Goal: Information Seeking & Learning: Find specific page/section

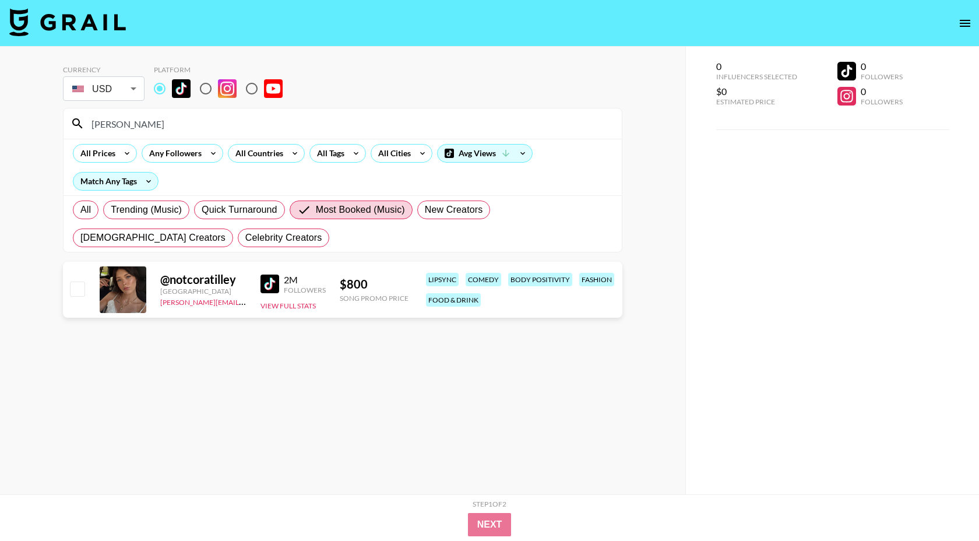
click at [184, 126] on input "[PERSON_NAME]" at bounding box center [349, 123] width 530 height 19
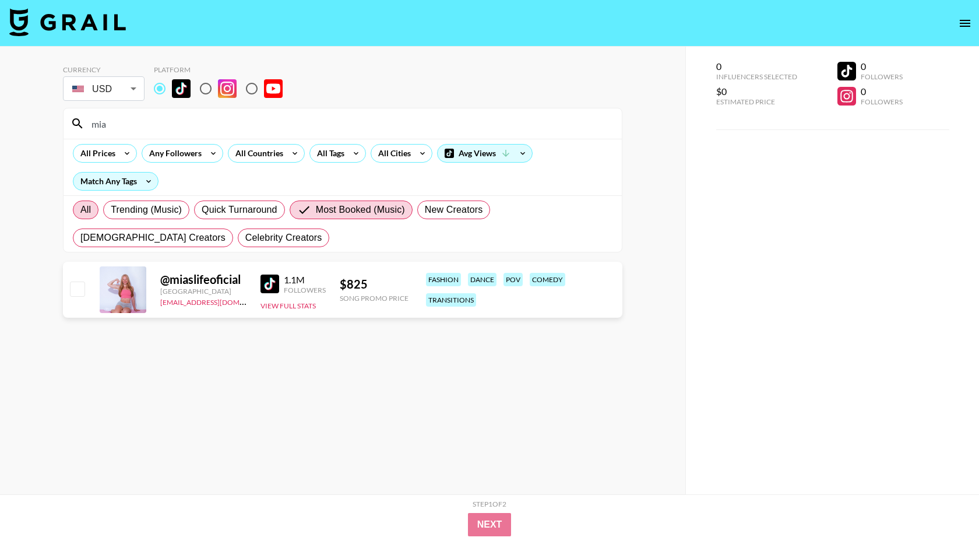
type input "mia"
click at [86, 216] on span "All" at bounding box center [85, 210] width 10 height 14
click at [80, 210] on input "All" at bounding box center [80, 210] width 0 height 0
radio input "true"
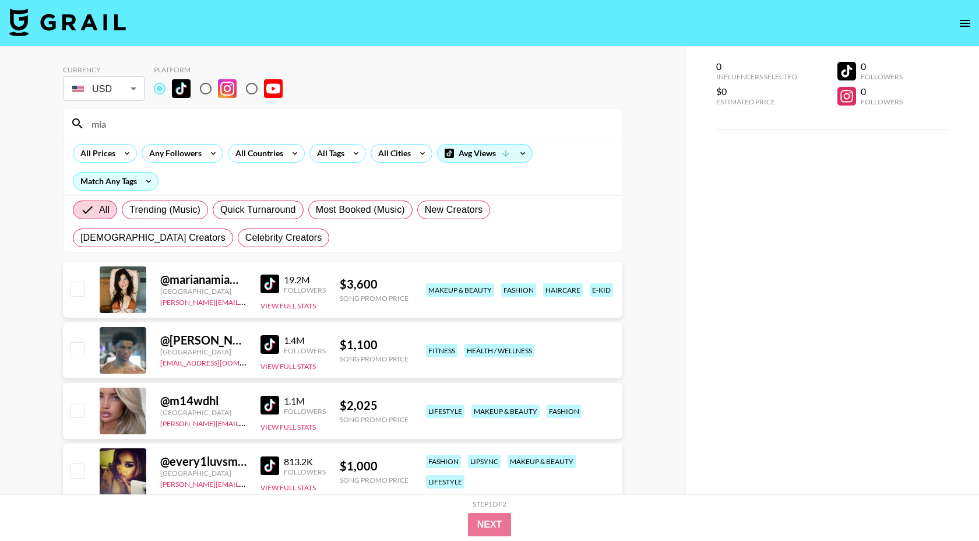
click at [161, 126] on input "mia" at bounding box center [349, 123] width 530 height 19
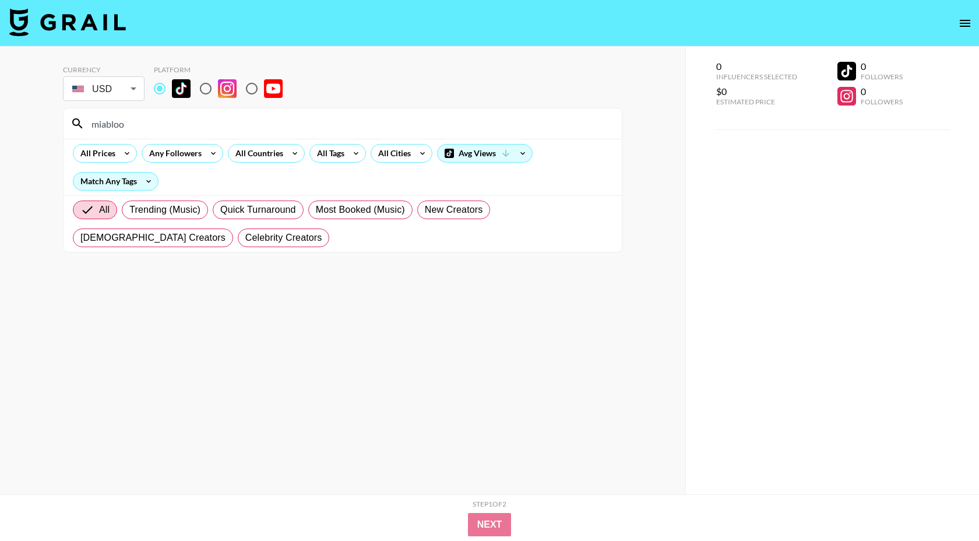
click at [99, 126] on input "miabloo" at bounding box center [349, 123] width 530 height 19
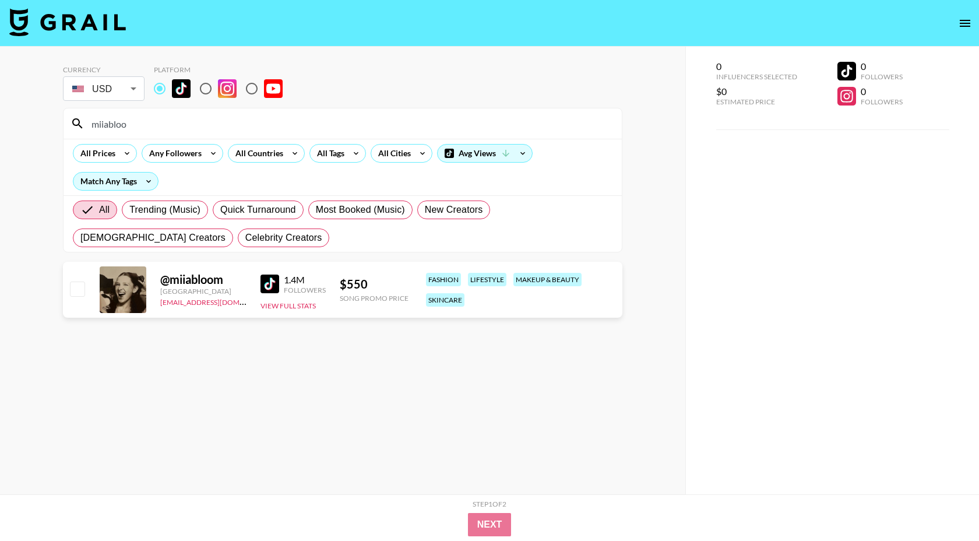
click at [170, 122] on input "miiabloo" at bounding box center [349, 123] width 530 height 19
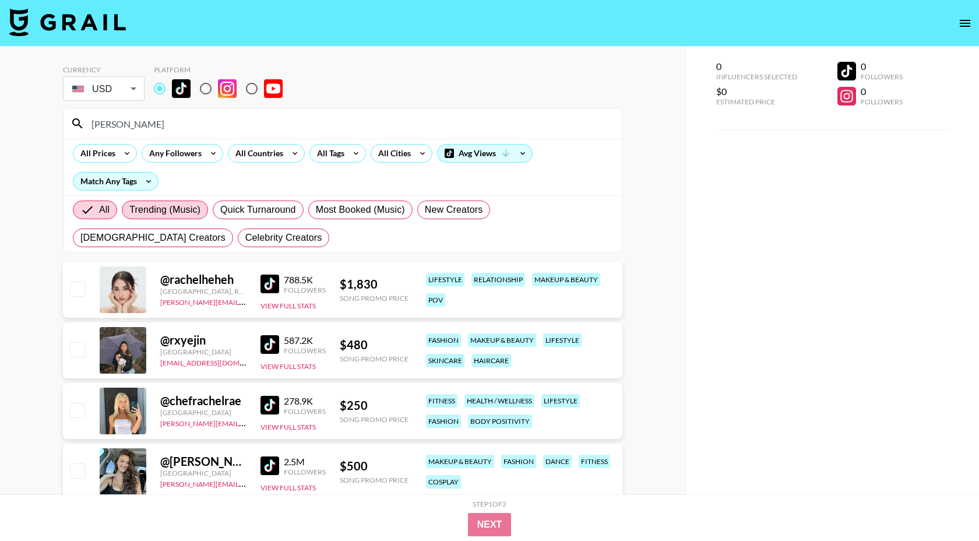
type input "rachelf"
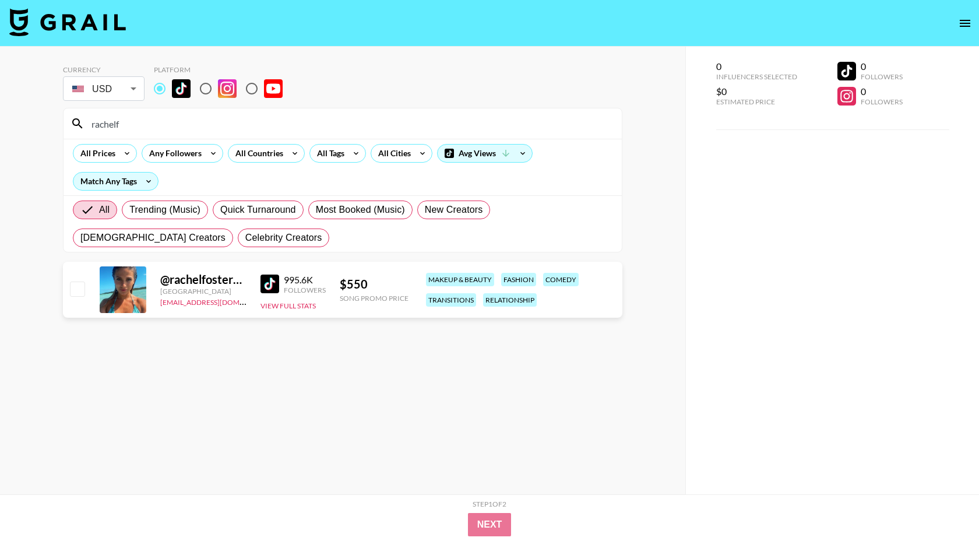
click at [140, 131] on input "rachelf" at bounding box center [349, 123] width 530 height 19
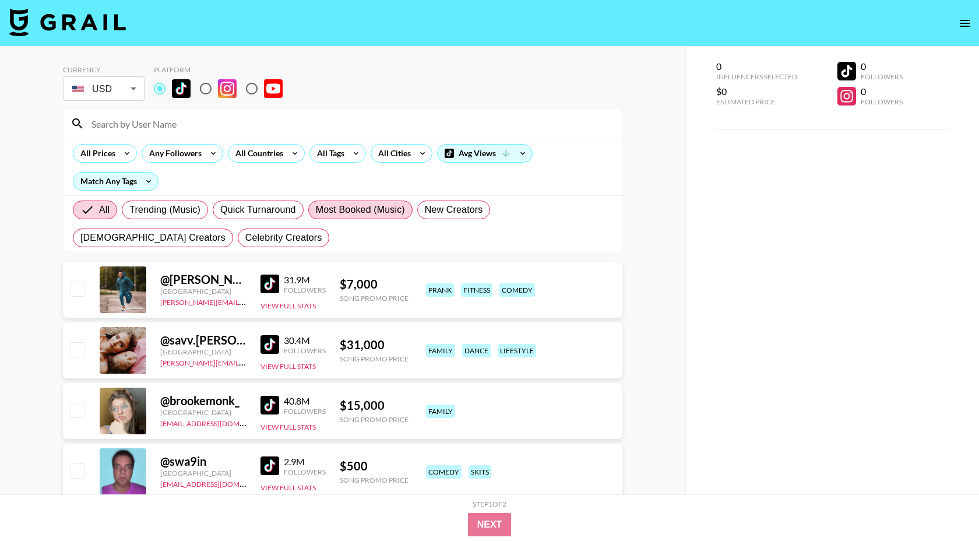
click at [359, 217] on label "Most Booked (Music)" at bounding box center [360, 209] width 104 height 19
click at [316, 210] on input "Most Booked (Music)" at bounding box center [316, 210] width 0 height 0
radio input "true"
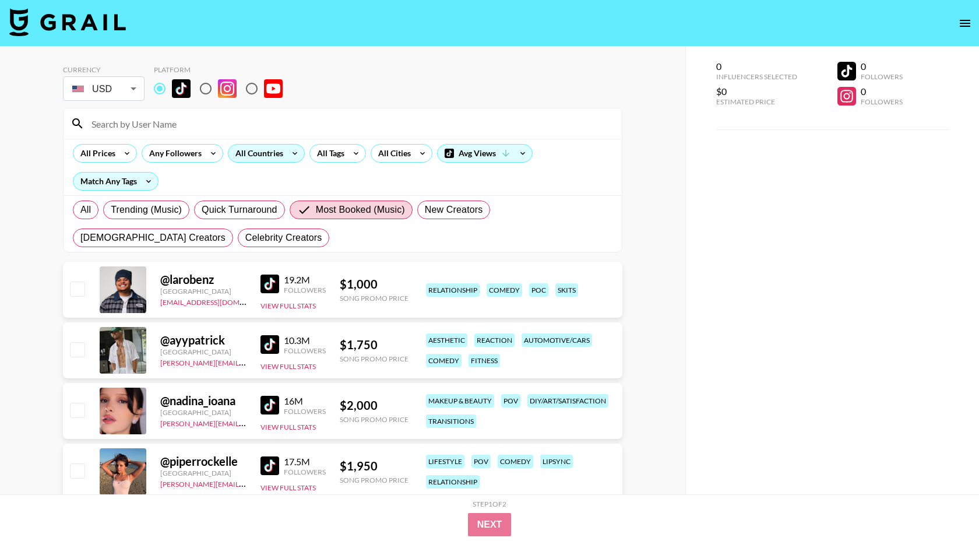
click at [244, 149] on div "All Countries" at bounding box center [256, 152] width 57 height 17
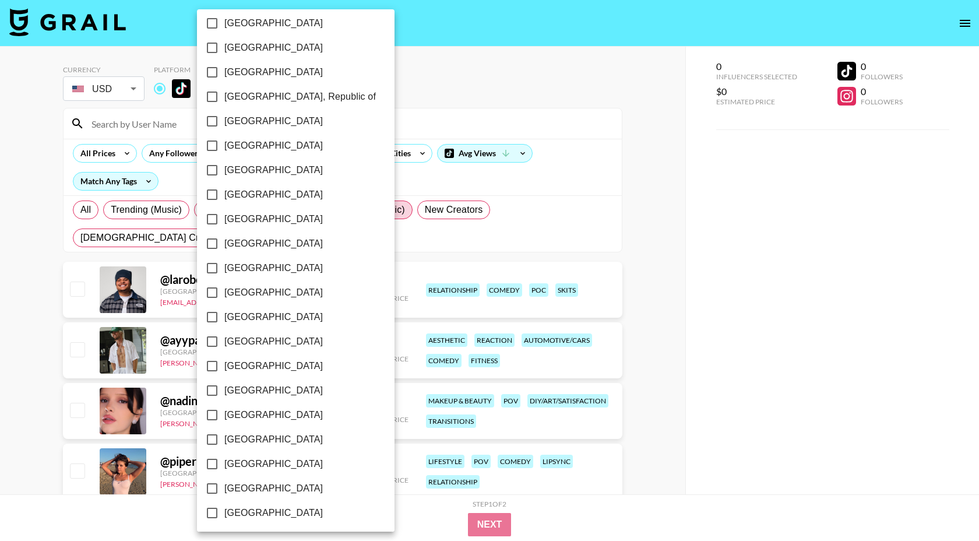
scroll to position [818, 0]
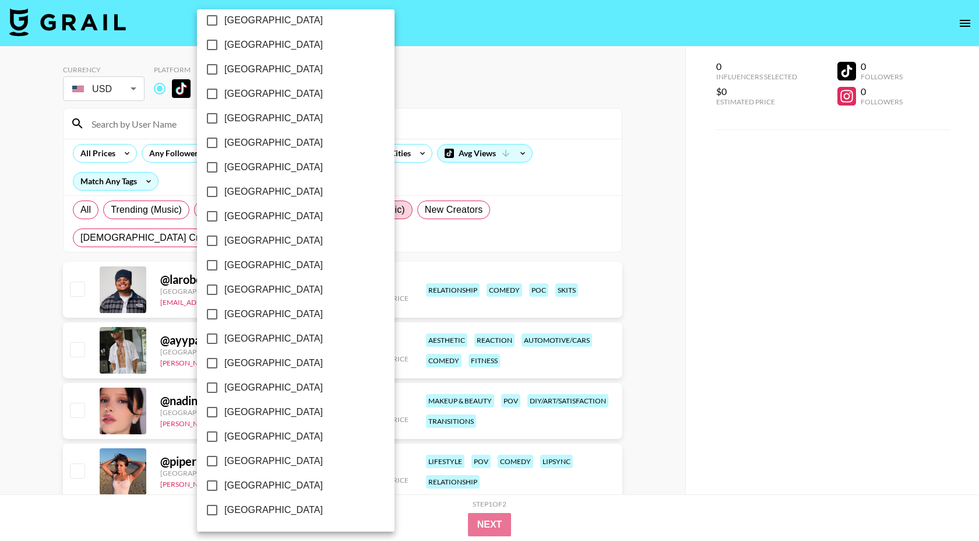
click at [275, 466] on span "[GEOGRAPHIC_DATA]" at bounding box center [273, 461] width 98 height 14
click at [224, 466] on input "[GEOGRAPHIC_DATA]" at bounding box center [212, 461] width 24 height 24
checkbox input "true"
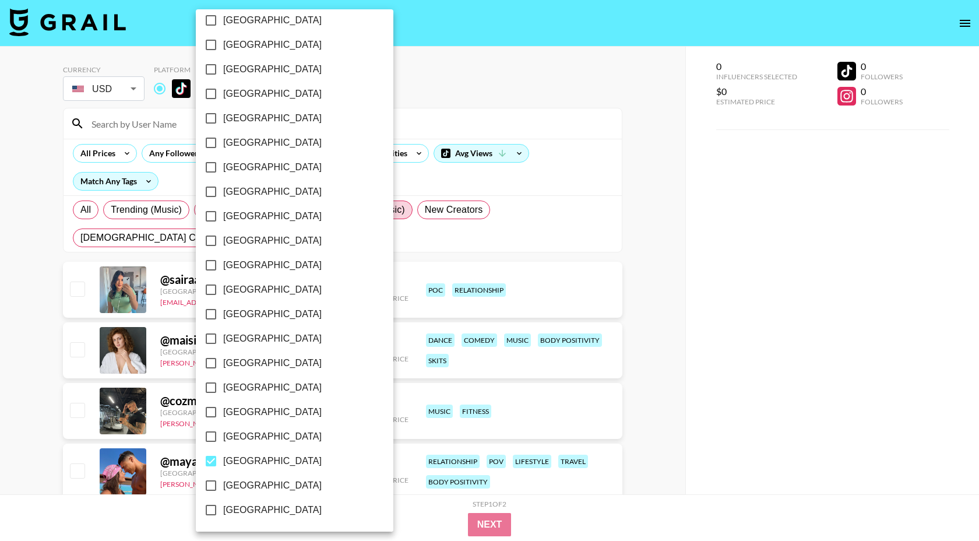
click at [442, 96] on div at bounding box center [489, 270] width 979 height 541
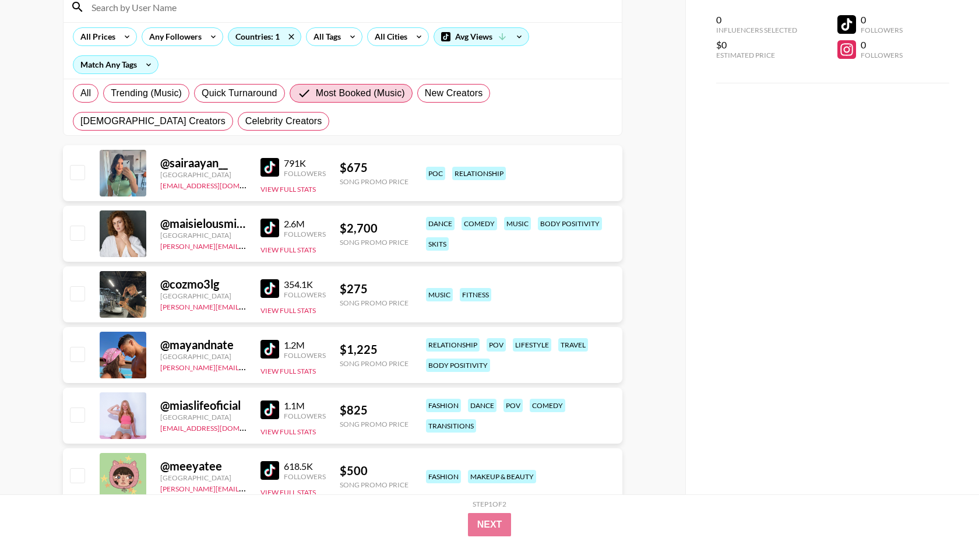
scroll to position [120, 0]
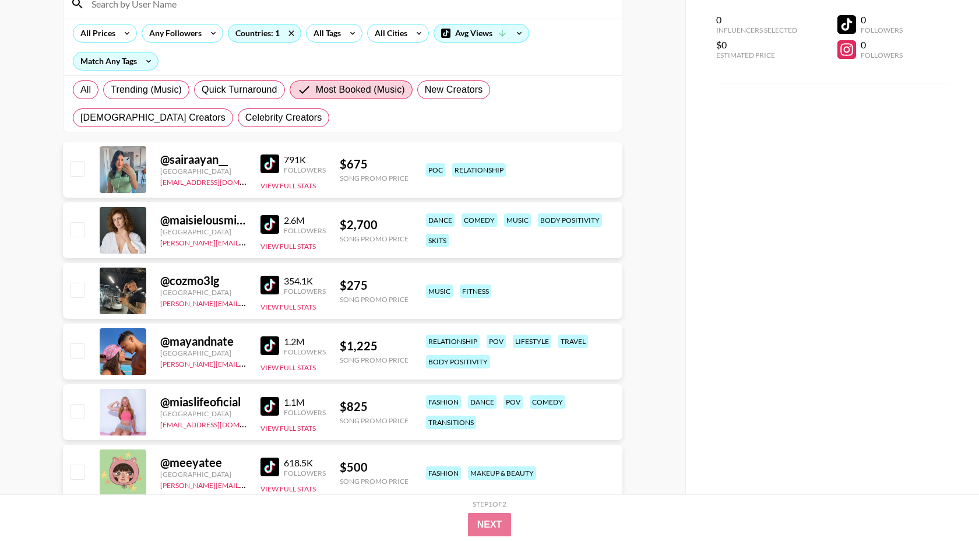
click at [269, 165] on img at bounding box center [269, 163] width 19 height 19
click at [265, 225] on img at bounding box center [269, 224] width 19 height 19
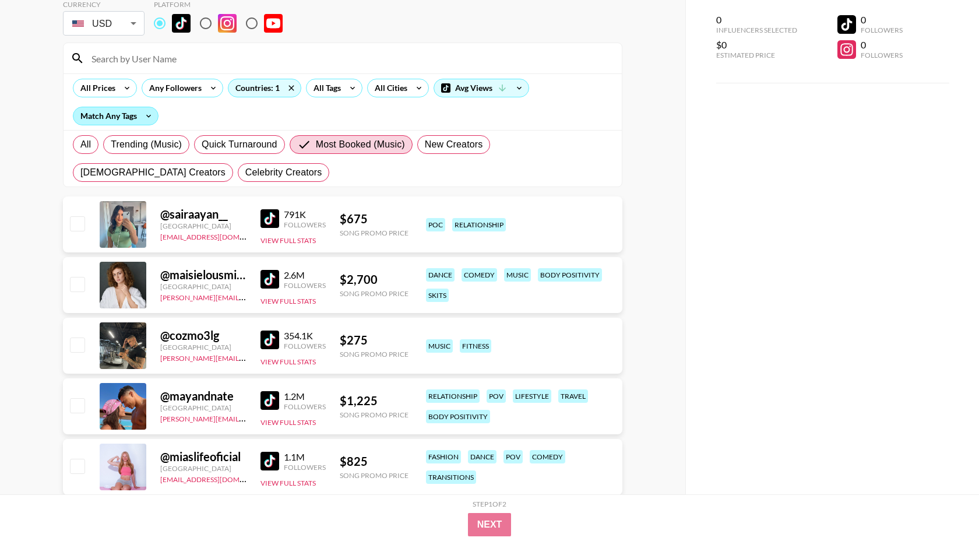
scroll to position [0, 0]
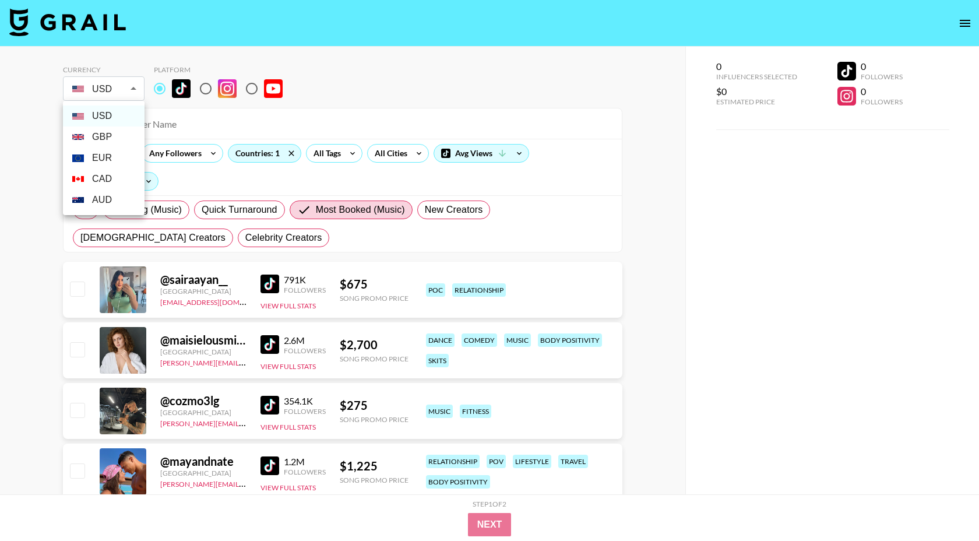
click at [109, 135] on li "GBP" at bounding box center [104, 136] width 82 height 21
type input "GBP"
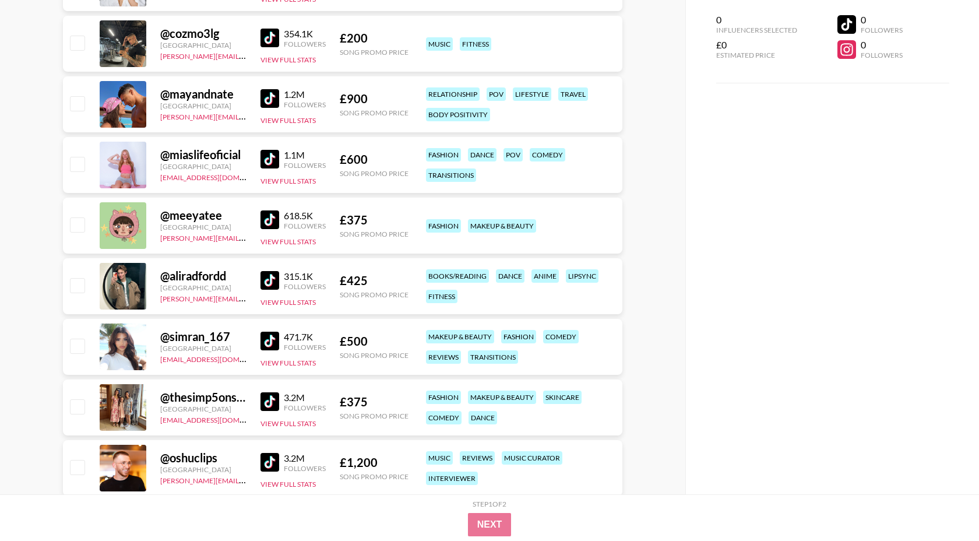
scroll to position [371, 0]
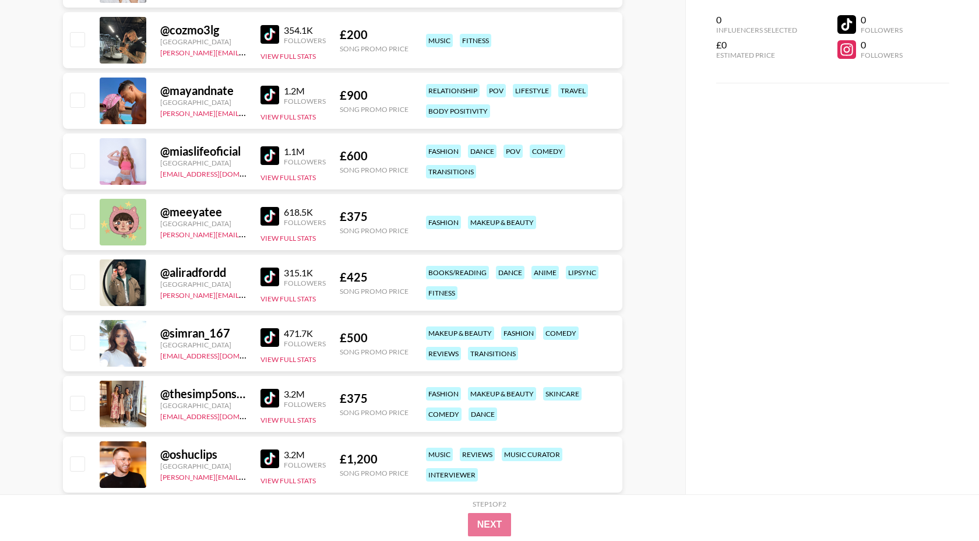
click at [274, 337] on img at bounding box center [269, 337] width 19 height 19
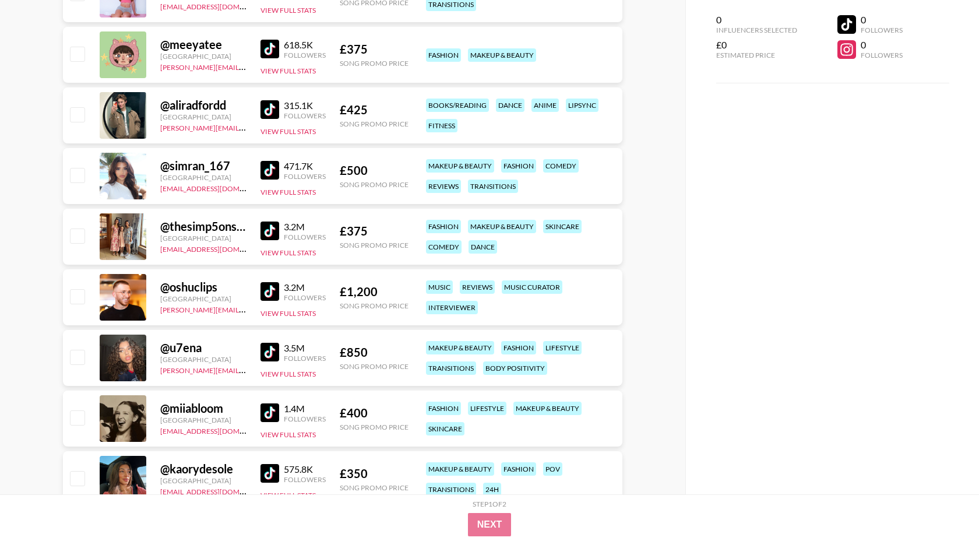
scroll to position [539, 0]
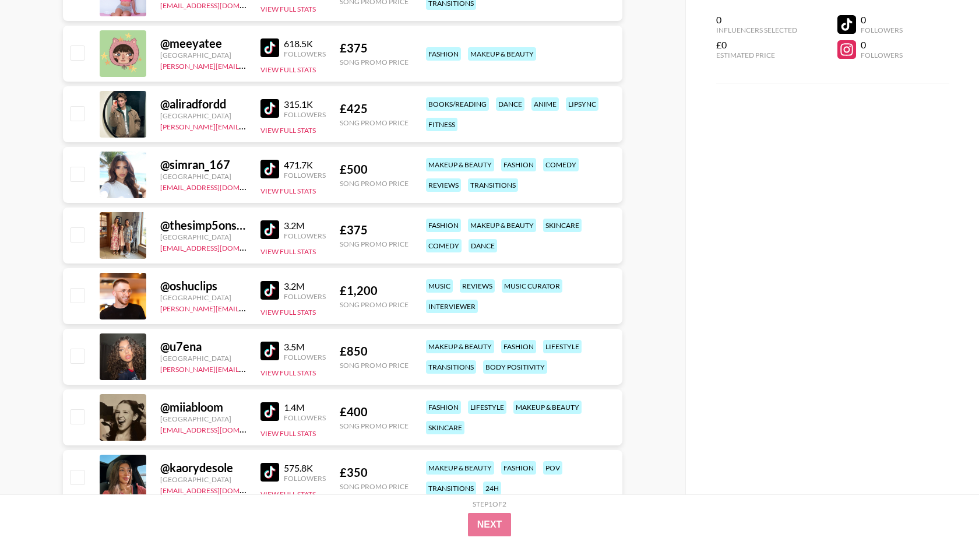
click at [274, 350] on img at bounding box center [269, 350] width 19 height 19
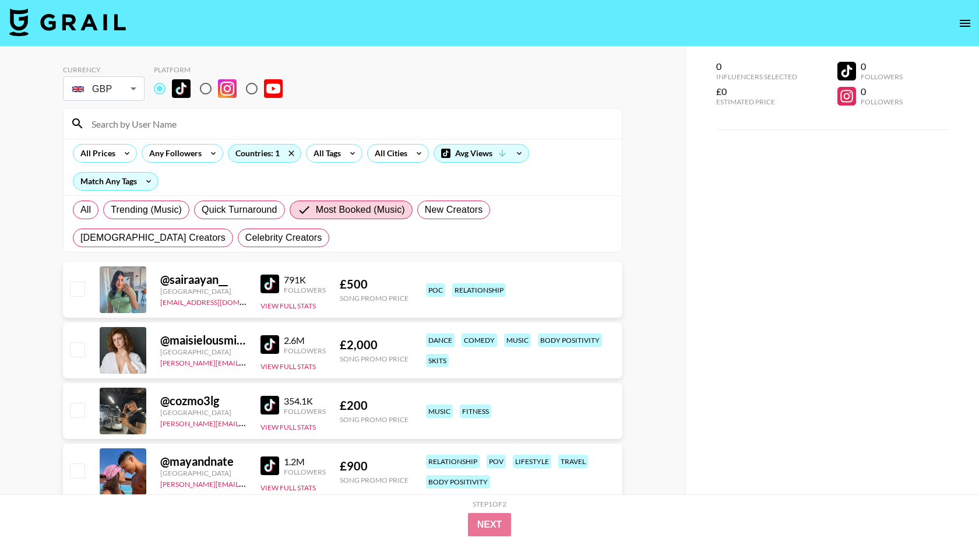
click at [172, 133] on div at bounding box center [343, 123] width 558 height 30
click at [174, 128] on input at bounding box center [349, 123] width 530 height 19
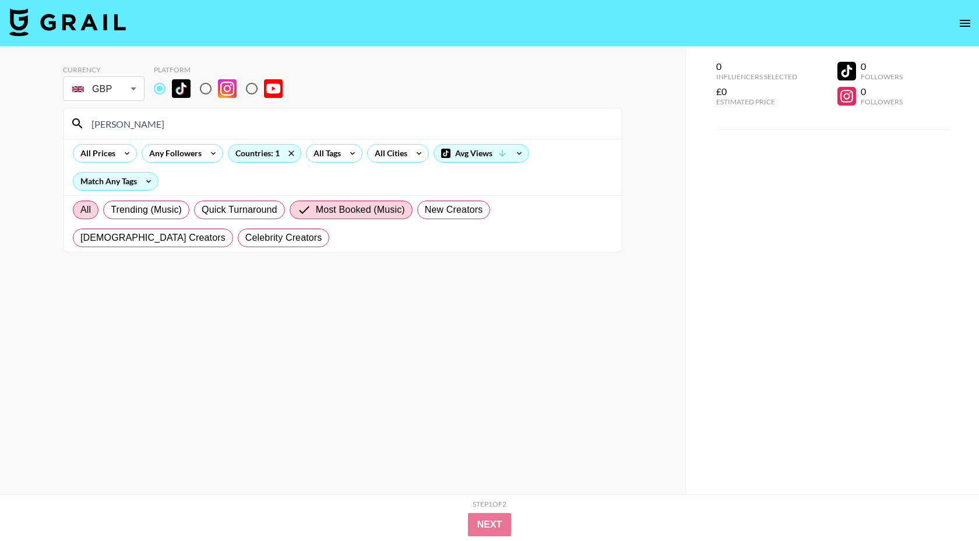
type input "[PERSON_NAME]"
click at [94, 214] on label "All" at bounding box center [86, 209] width 26 height 19
click at [80, 210] on input "All" at bounding box center [80, 210] width 0 height 0
radio input "true"
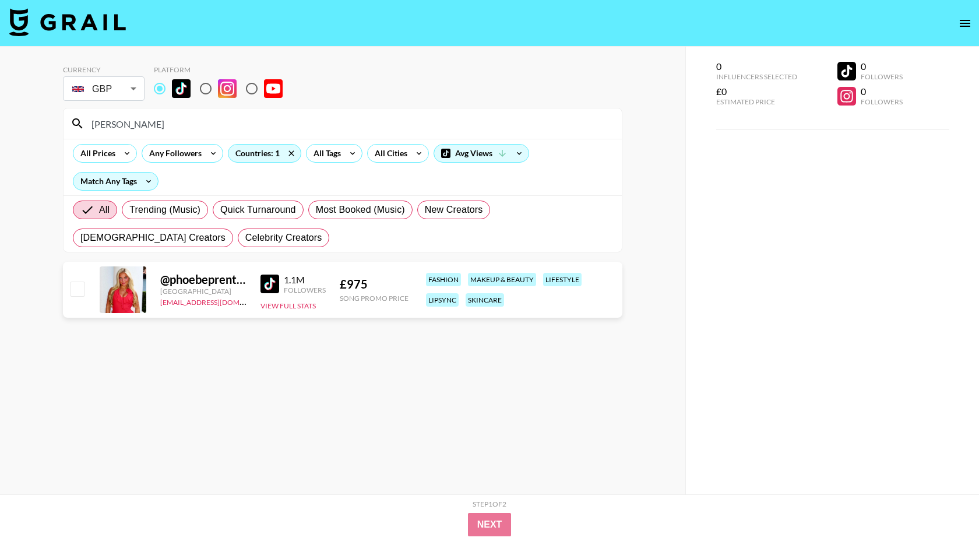
click at [148, 115] on input "[PERSON_NAME]" at bounding box center [349, 123] width 530 height 19
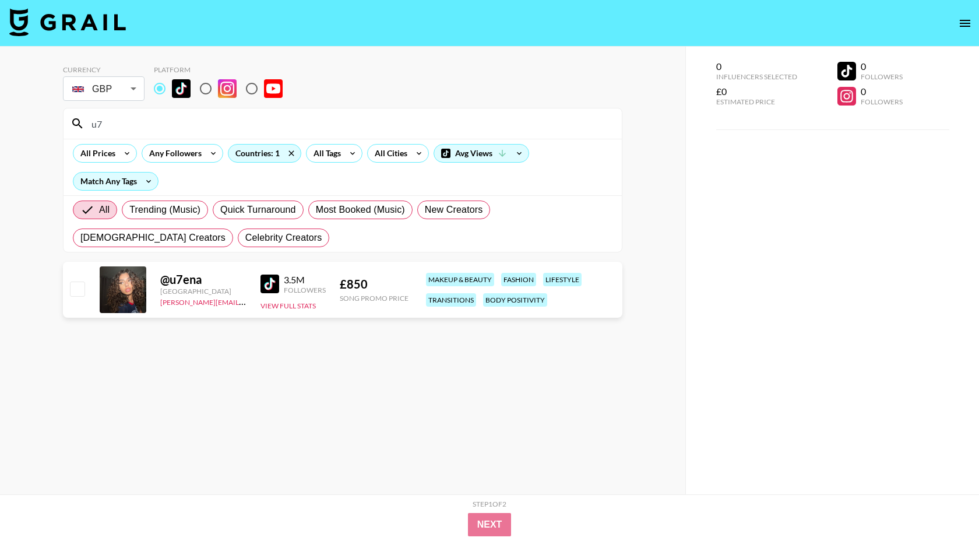
type input "u7"
